Goal: Information Seeking & Learning: Learn about a topic

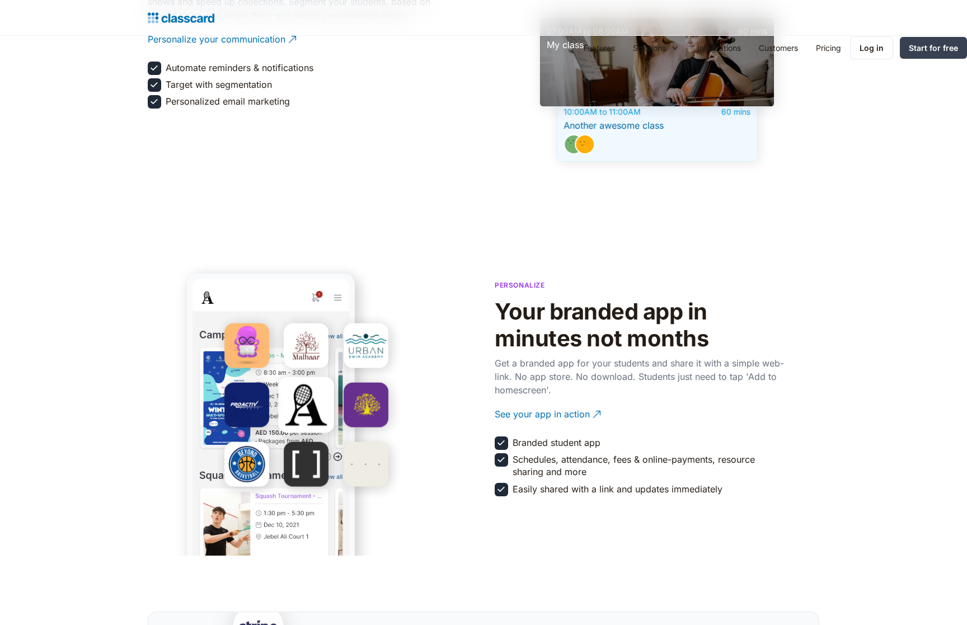
scroll to position [2300, 0]
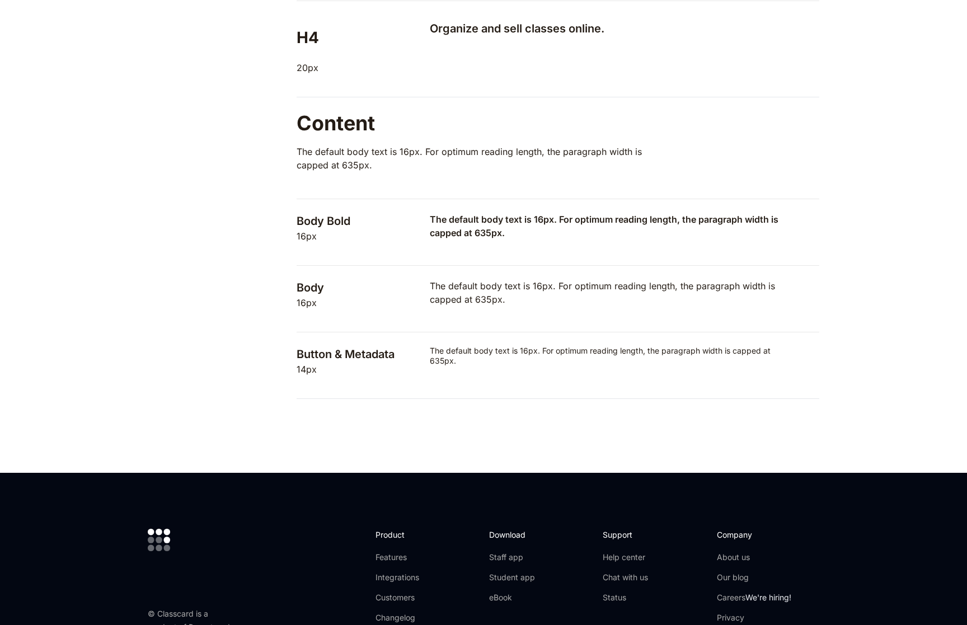
scroll to position [860, 0]
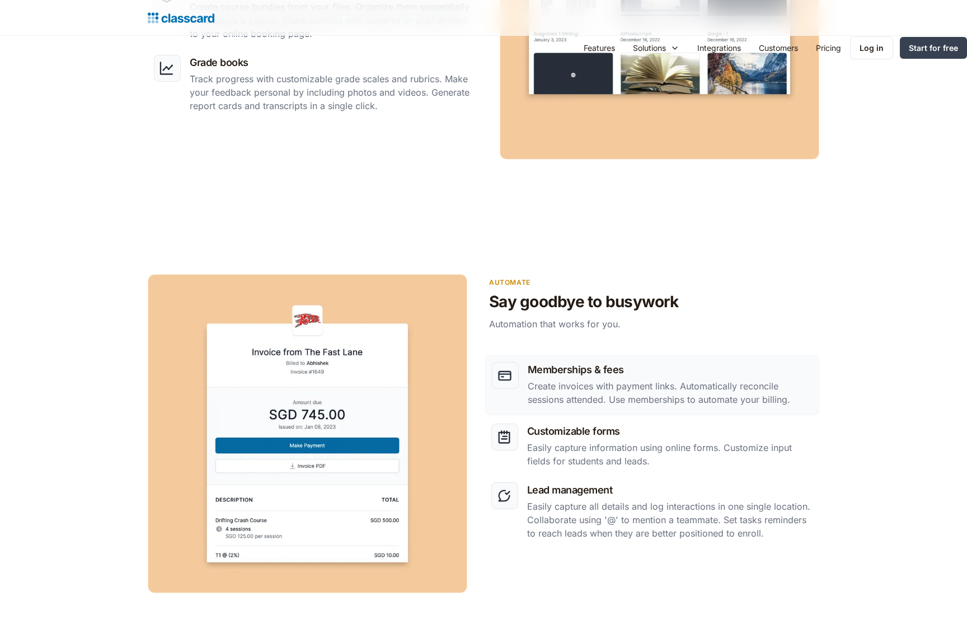
scroll to position [1734, 0]
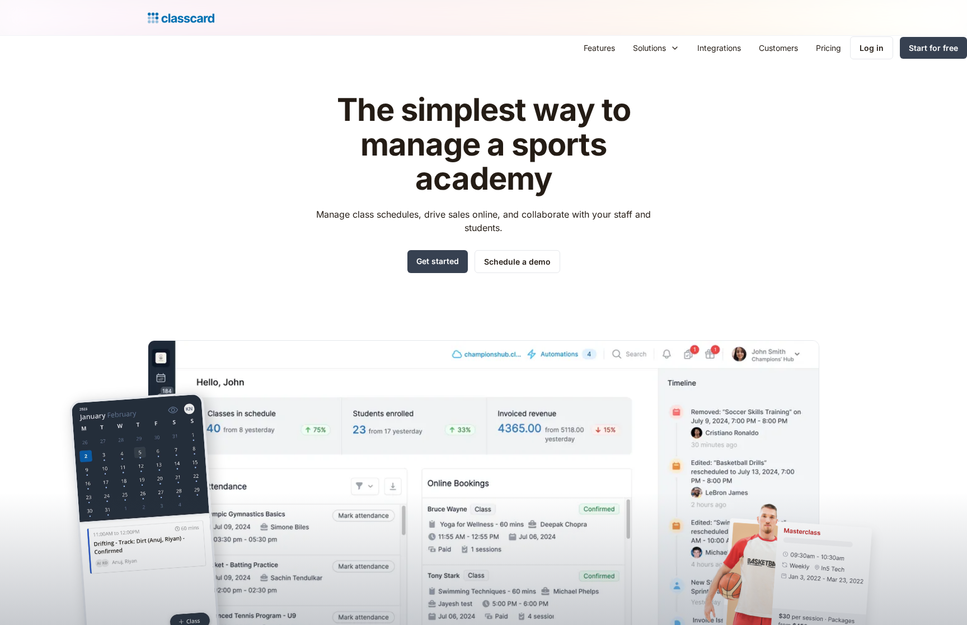
scroll to position [1168, 0]
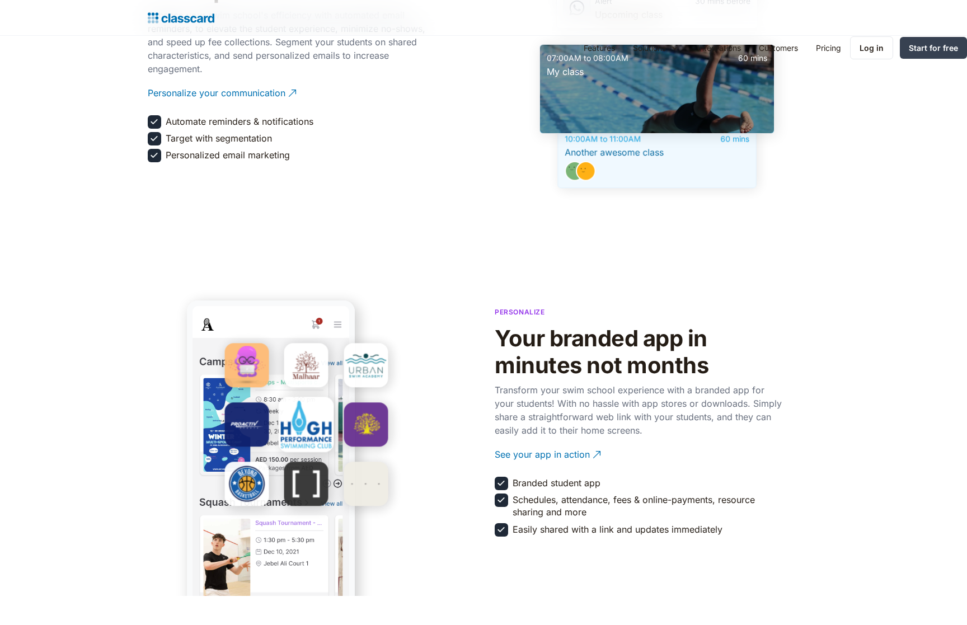
scroll to position [2300, 0]
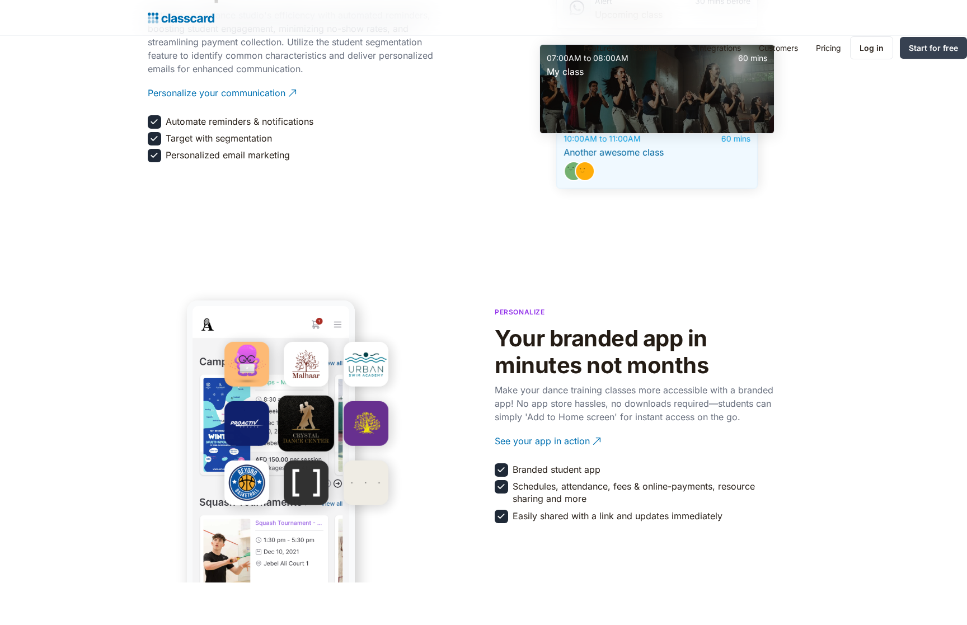
scroll to position [2300, 0]
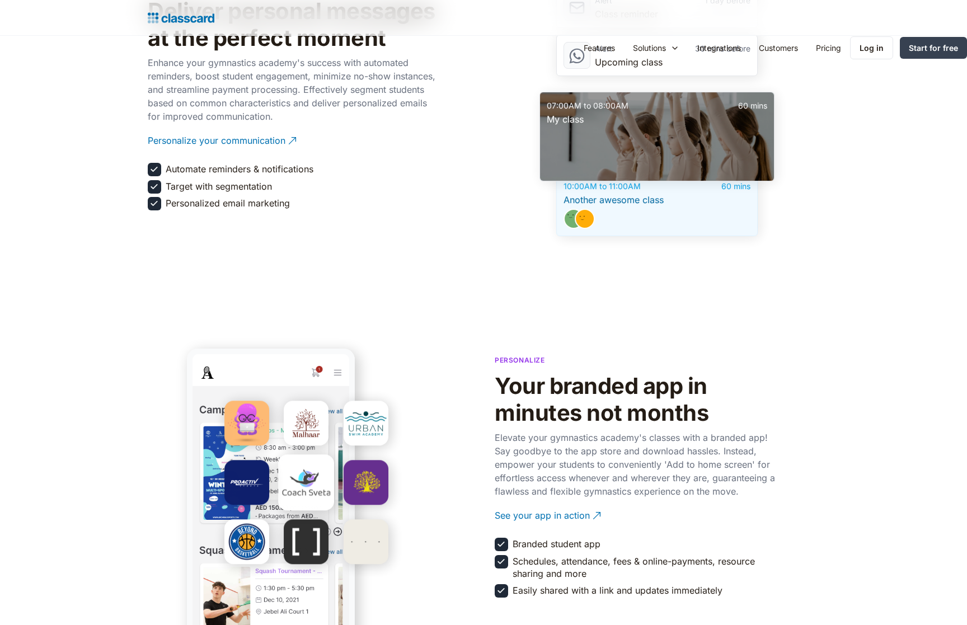
scroll to position [2300, 0]
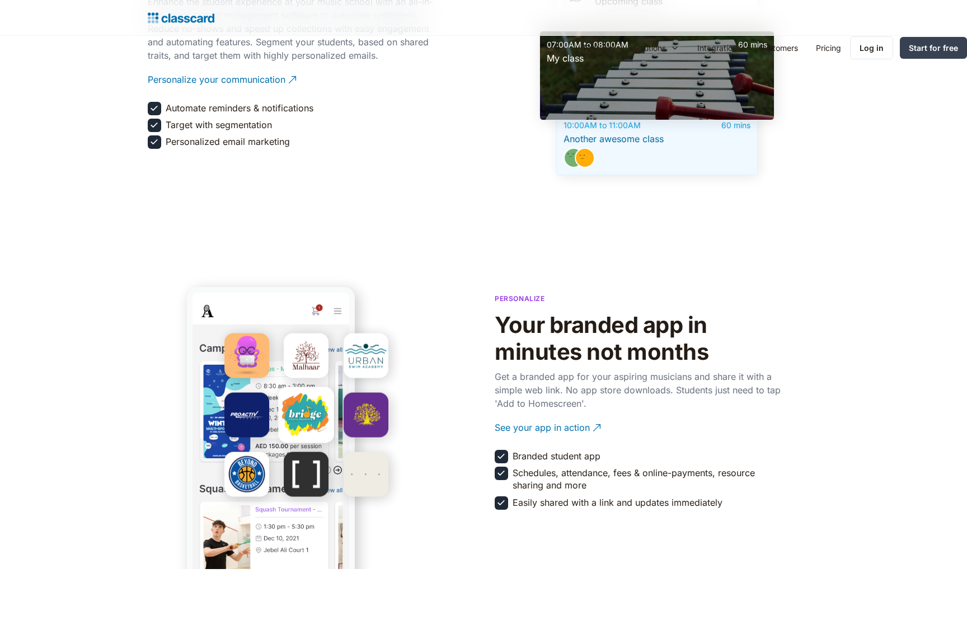
scroll to position [2300, 0]
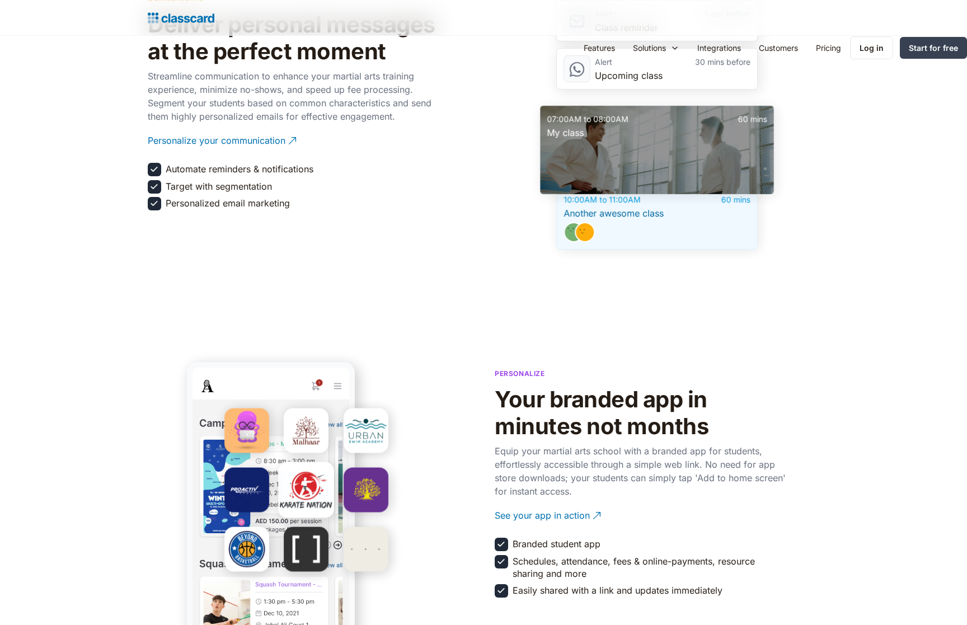
scroll to position [2300, 0]
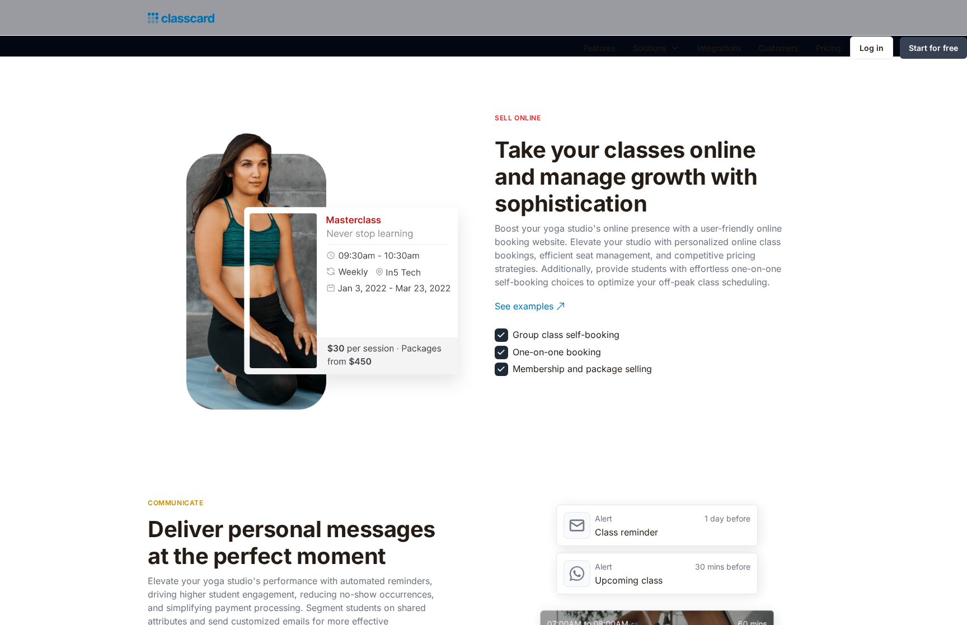
scroll to position [1734, 0]
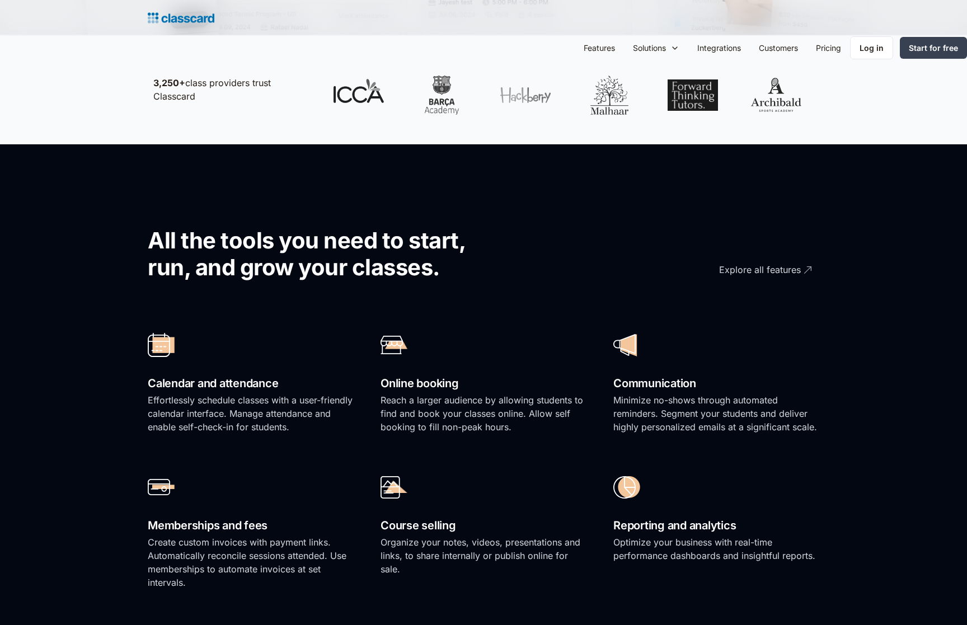
scroll to position [1734, 0]
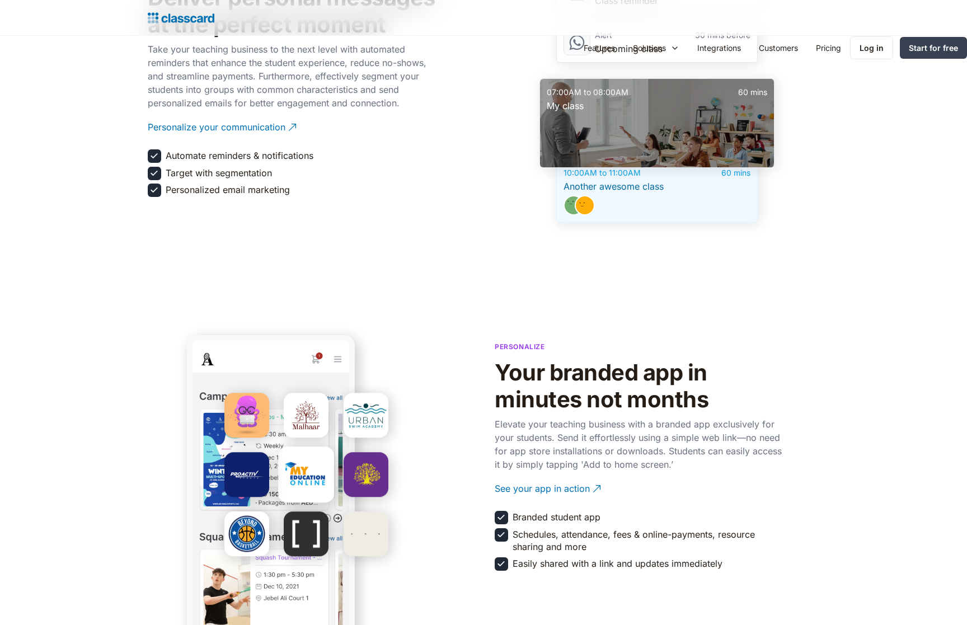
scroll to position [2300, 0]
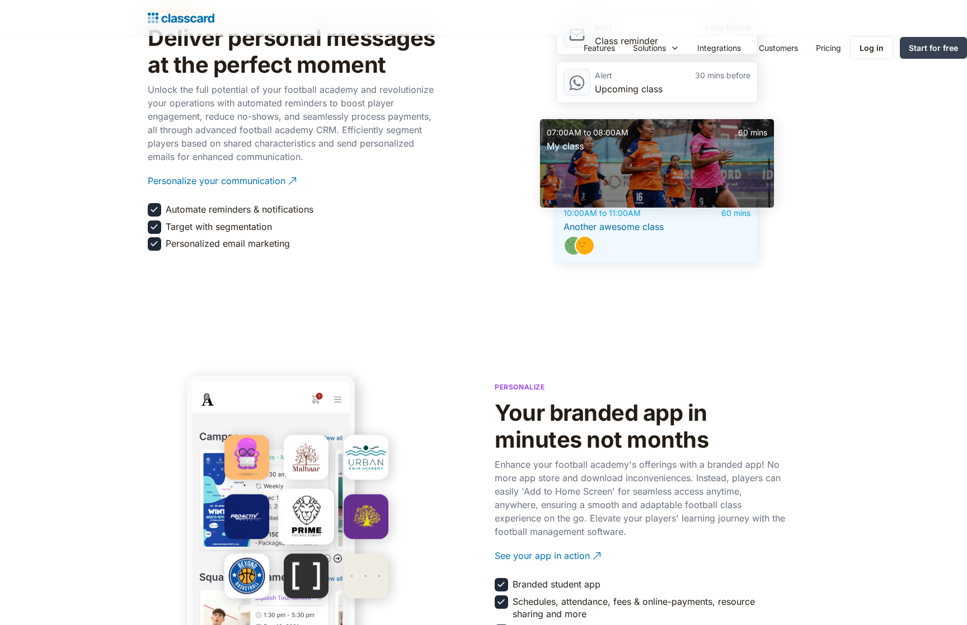
scroll to position [2300, 0]
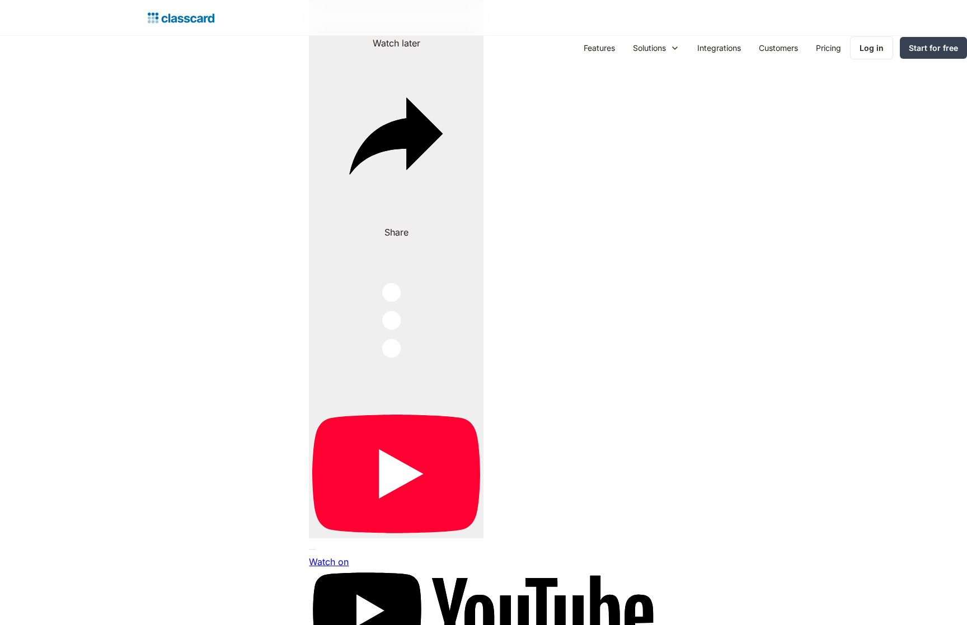
scroll to position [2386, 0]
